Goal: Contribute content: Add original content to the website for others to see

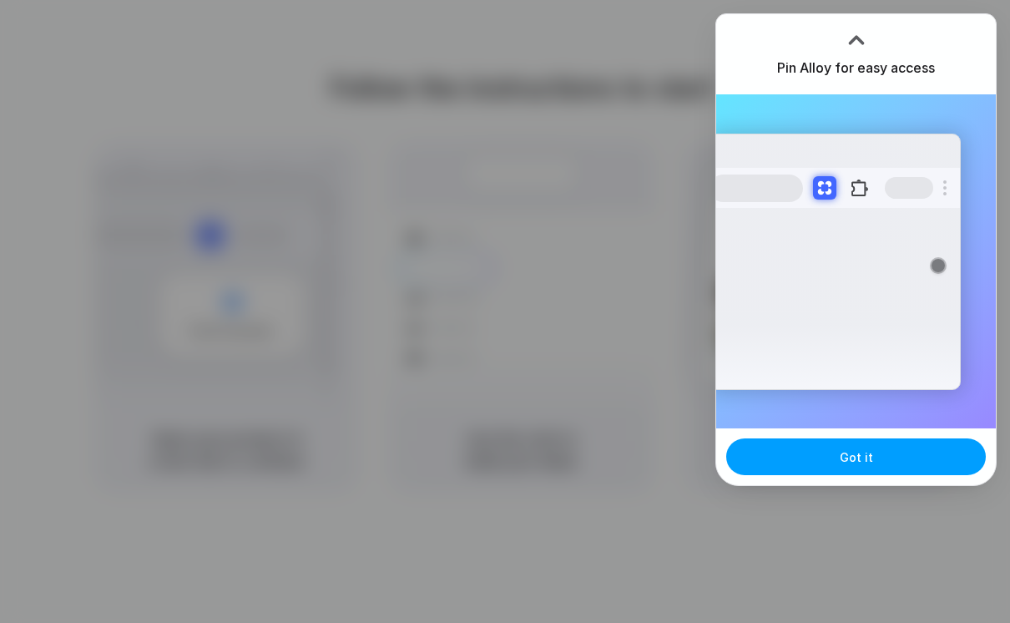
click at [836, 463] on button "Got it" at bounding box center [856, 456] width 260 height 37
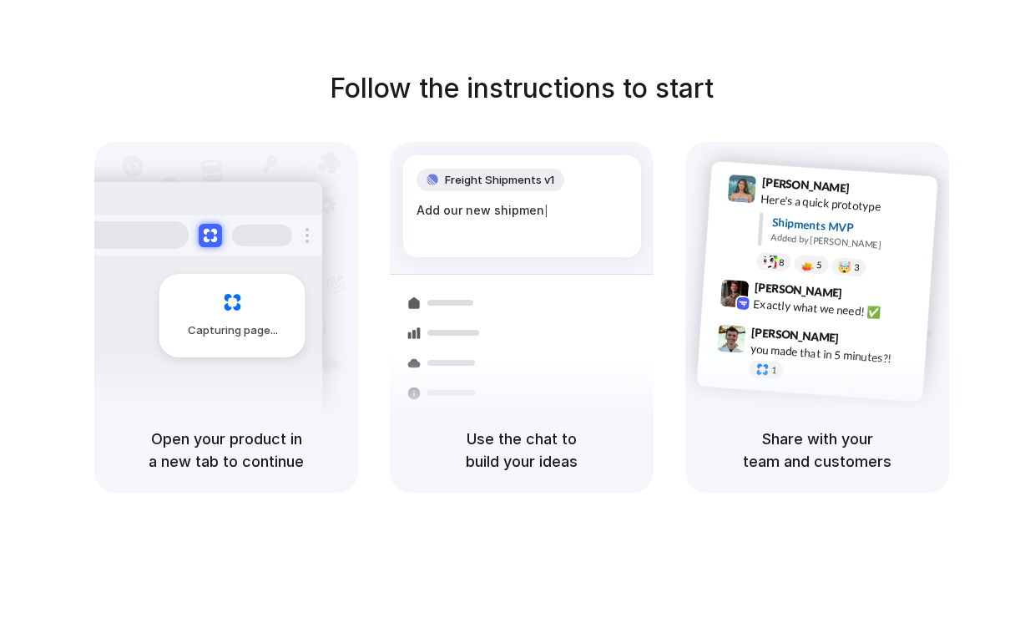
click at [477, 209] on div "Add our new shipmen |" at bounding box center [521, 210] width 211 height 18
click at [574, 527] on div "Follow the instructions to start Capturing page Open your product in a new tab …" at bounding box center [521, 328] width 1043 height 656
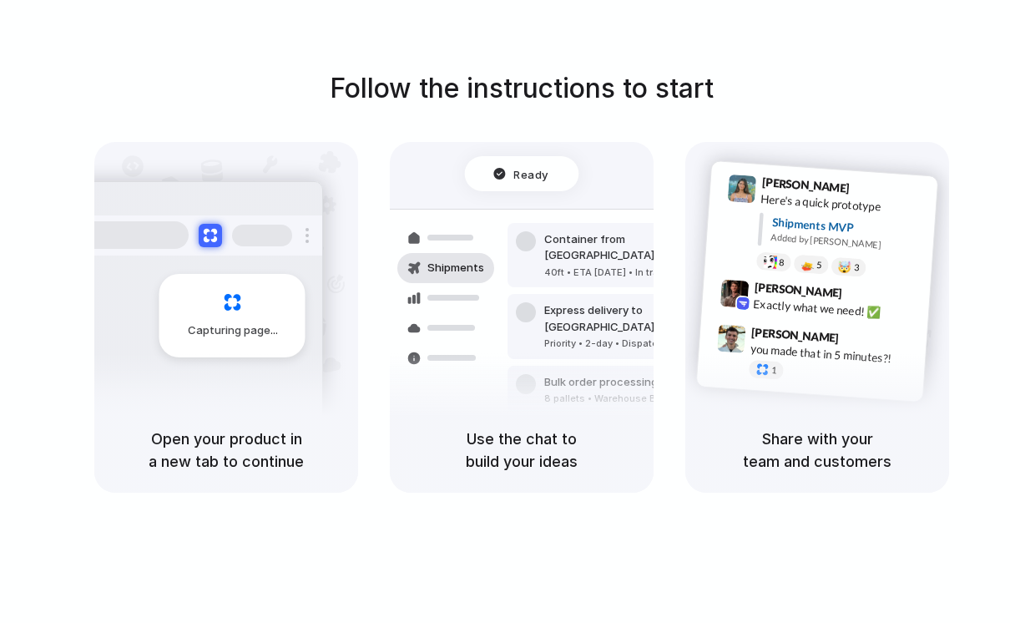
click at [814, 49] on div "Follow the instructions to start Capturing page Open your product in a new tab …" at bounding box center [521, 328] width 1043 height 656
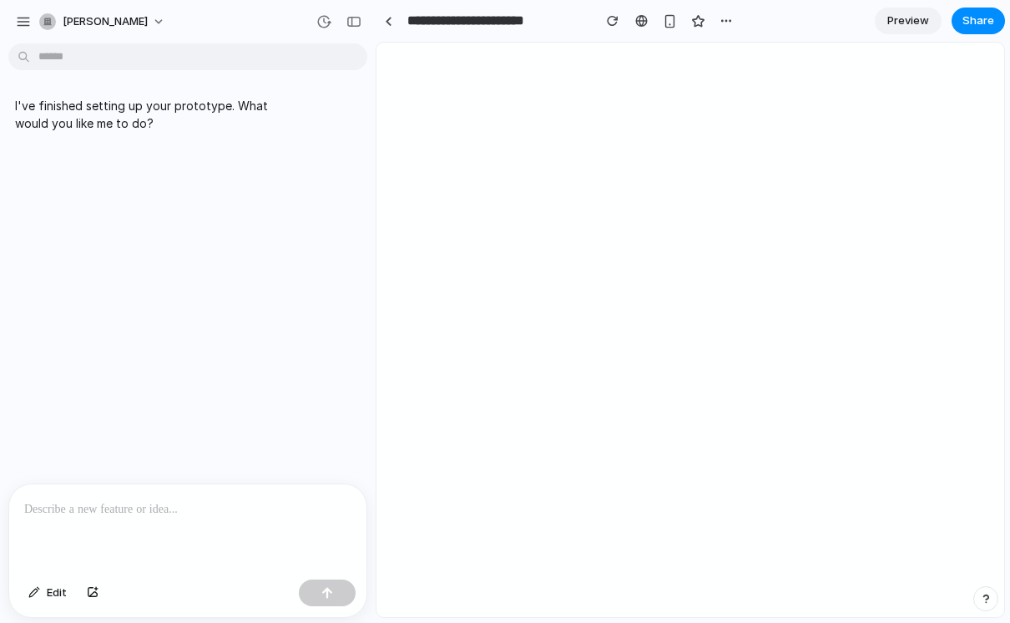
click at [290, 507] on p at bounding box center [187, 509] width 327 height 20
click at [319, 596] on button "button" at bounding box center [327, 592] width 57 height 27
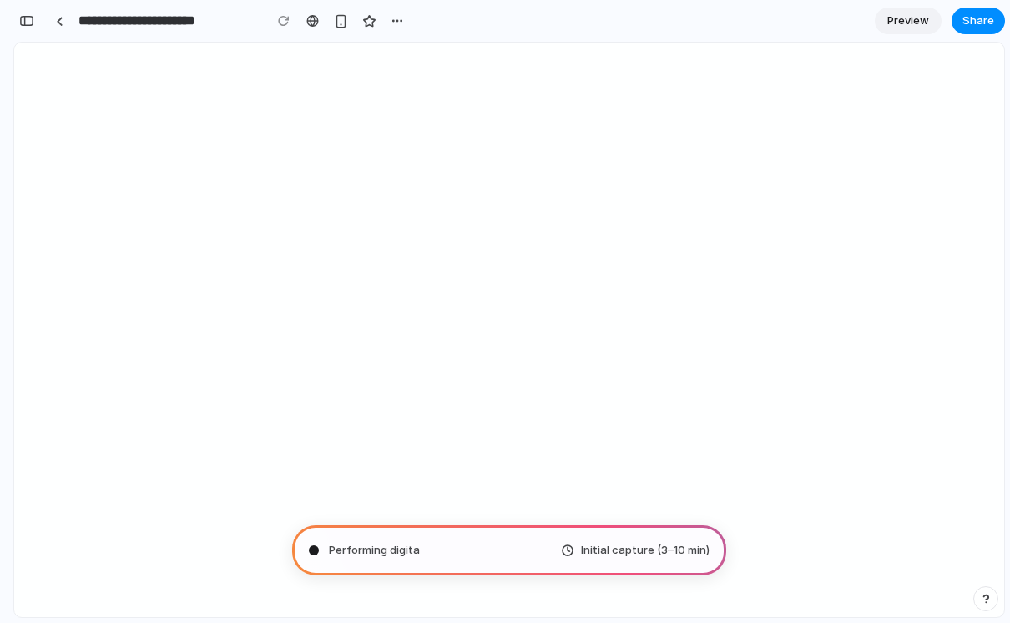
type input "**********"
